Goal: Transaction & Acquisition: Purchase product/service

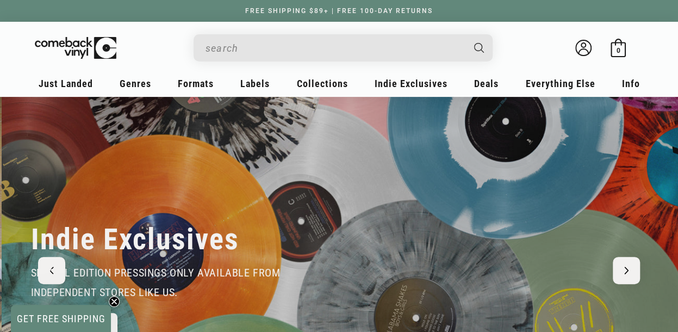
scroll to position [0, 677]
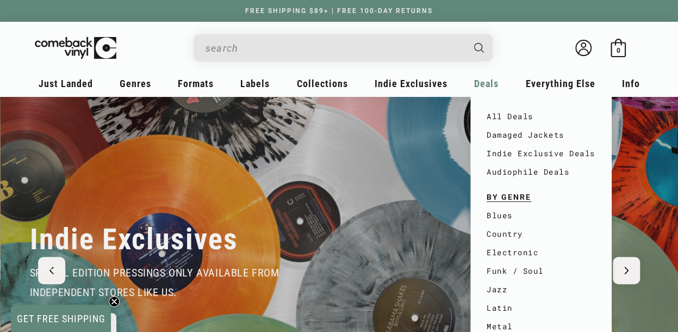
click at [93, 86] on span "Deals" at bounding box center [66, 83] width 54 height 11
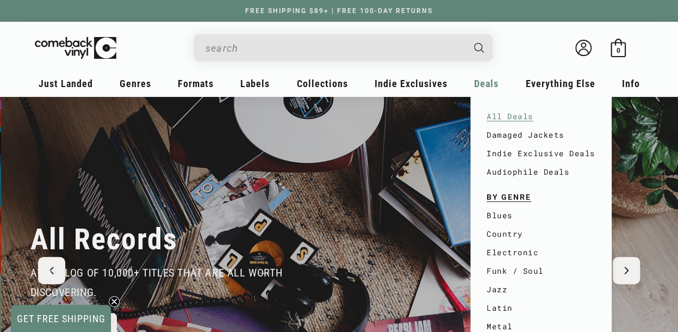
scroll to position [0, 1355]
click at [501, 112] on link "All Deals" at bounding box center [540, 116] width 109 height 18
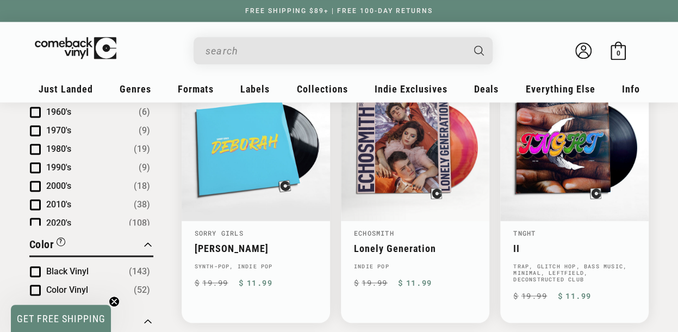
scroll to position [761, 0]
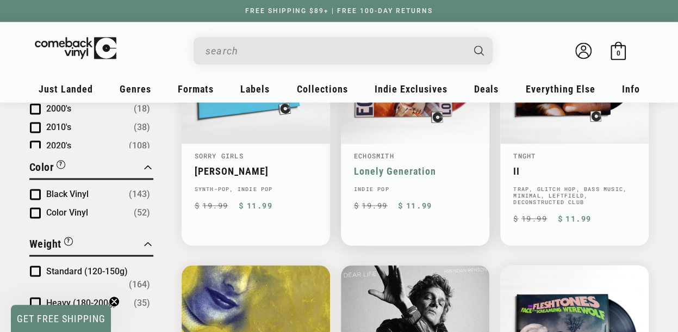
click at [378, 151] on link "Echosmith" at bounding box center [374, 155] width 40 height 9
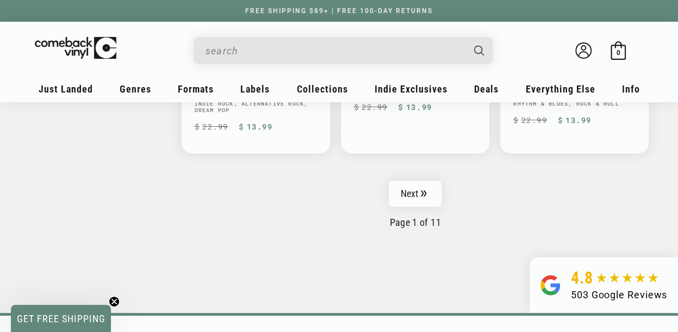
scroll to position [1902, 0]
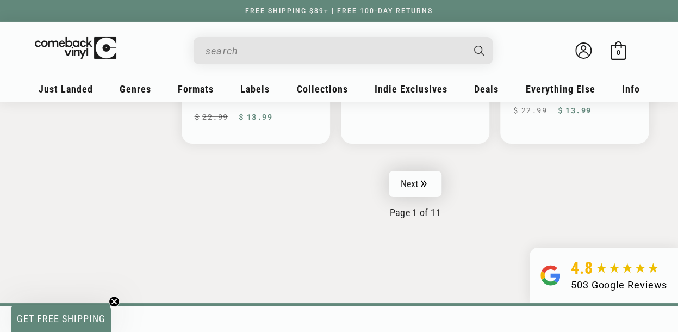
click at [419, 171] on link "Next" at bounding box center [415, 184] width 53 height 26
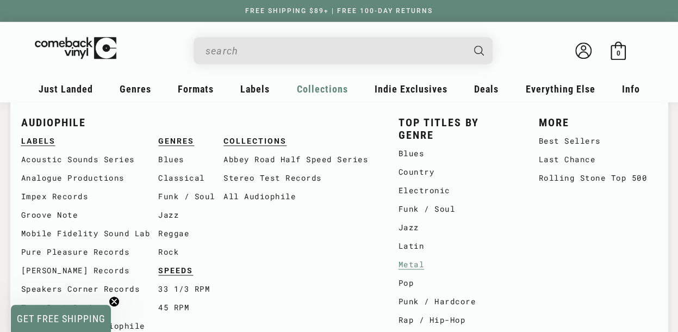
scroll to position [543, 0]
click at [173, 254] on link "Rock" at bounding box center [190, 251] width 65 height 18
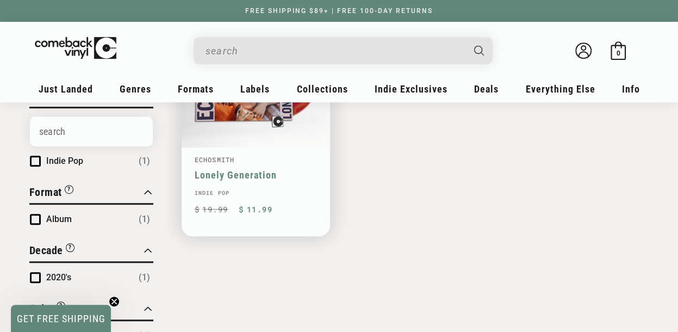
scroll to position [217, 0]
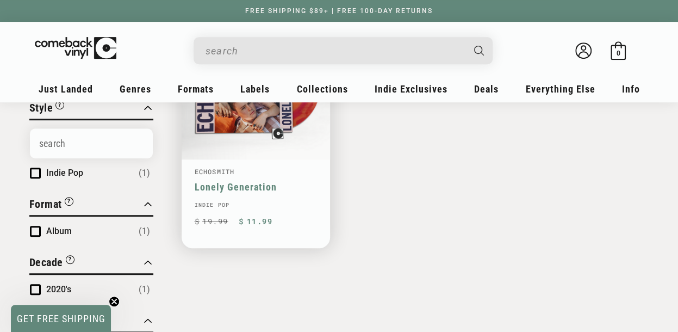
click at [261, 192] on link "Lonely Generation" at bounding box center [256, 186] width 122 height 11
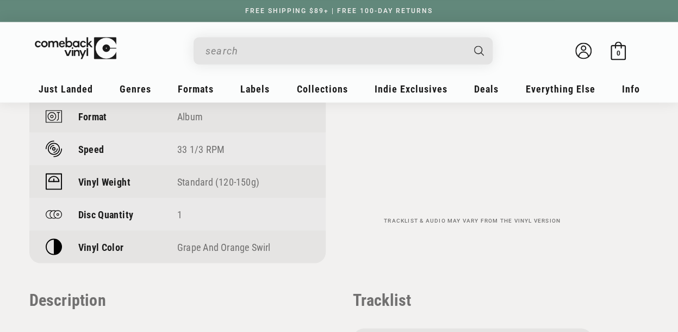
scroll to position [924, 0]
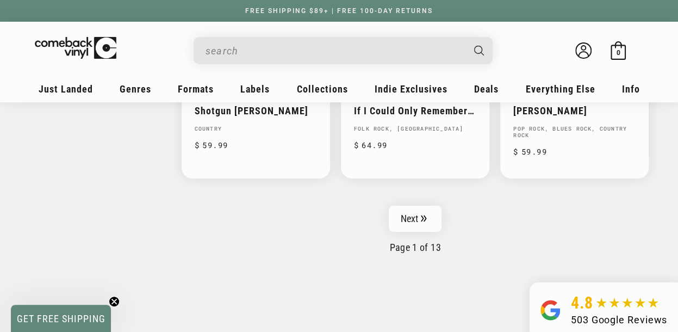
scroll to position [1848, 0]
click at [401, 208] on link "Next" at bounding box center [415, 217] width 53 height 26
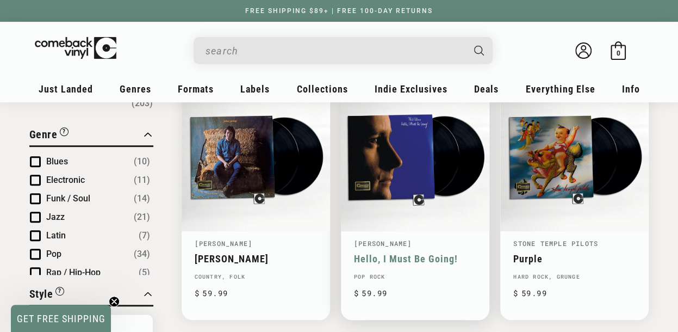
scroll to position [163, 0]
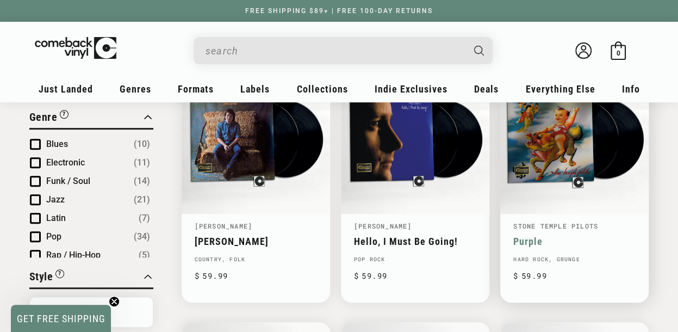
click at [524, 235] on link "Purple" at bounding box center [574, 240] width 122 height 11
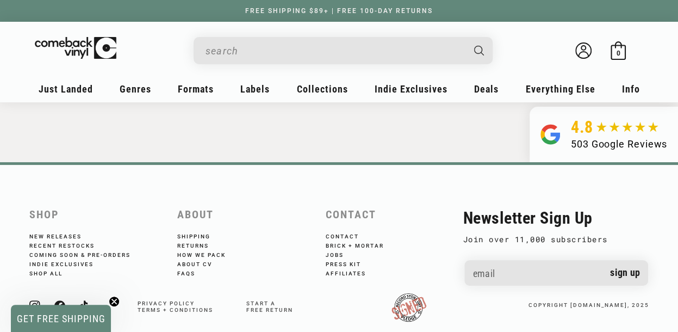
scroll to position [2032, 0]
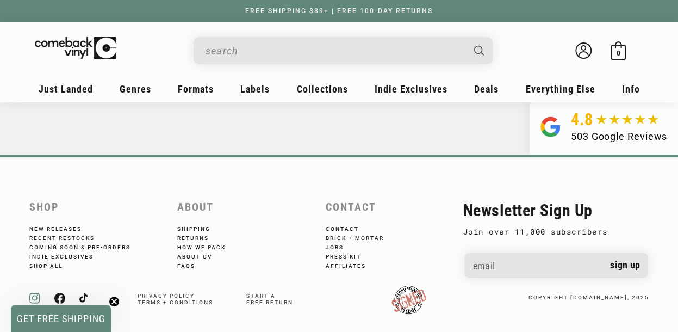
click at [36, 294] on icon at bounding box center [35, 297] width 6 height 6
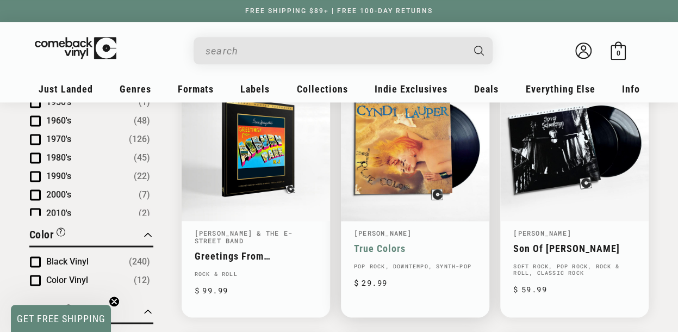
scroll to position [673, 0]
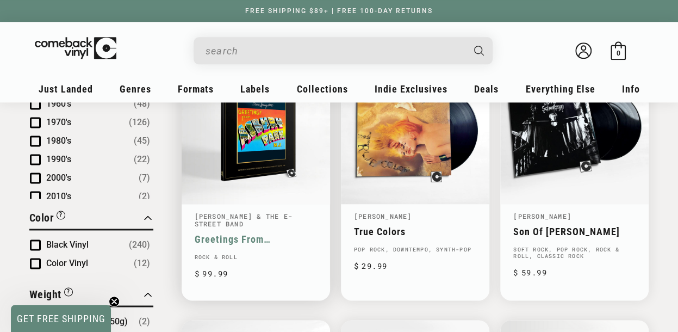
click at [273, 237] on link "Greetings From [GEOGRAPHIC_DATA] N.J." at bounding box center [256, 238] width 122 height 11
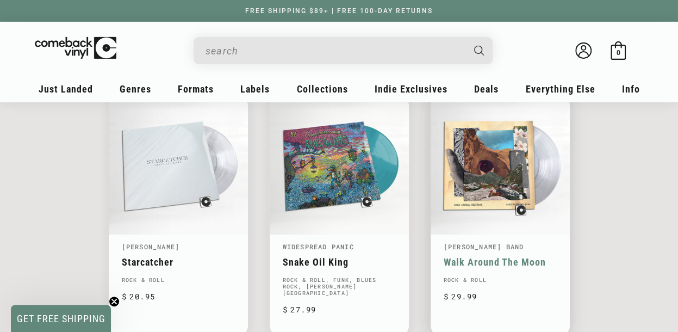
scroll to position [1793, 0]
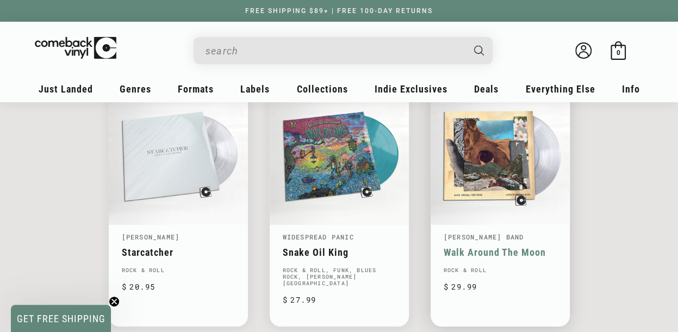
click at [495, 258] on link "Walk Around The Moon" at bounding box center [499, 251] width 113 height 11
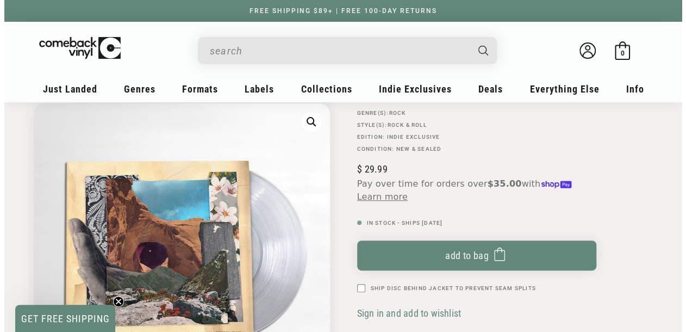
scroll to position [109, 0]
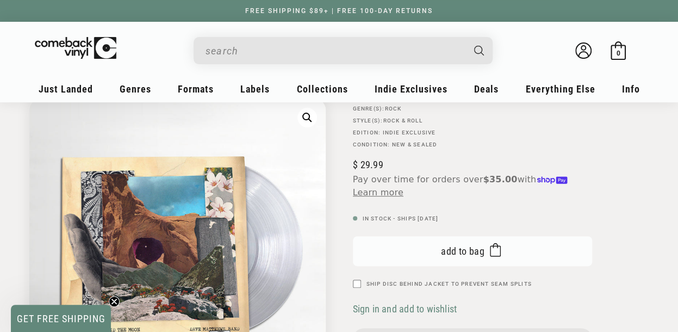
click at [463, 245] on span "Add to bag" at bounding box center [462, 250] width 43 height 11
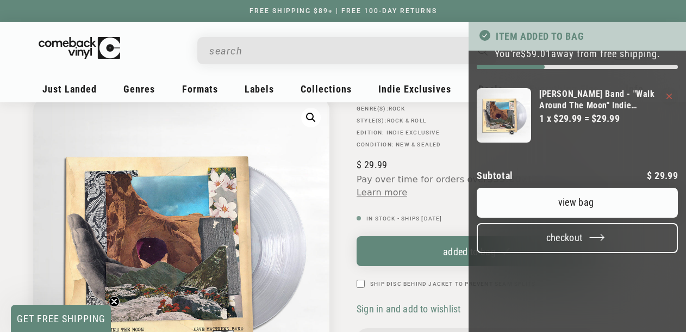
click at [540, 253] on button "Checkout" at bounding box center [577, 238] width 201 height 30
